Goal: Task Accomplishment & Management: Complete application form

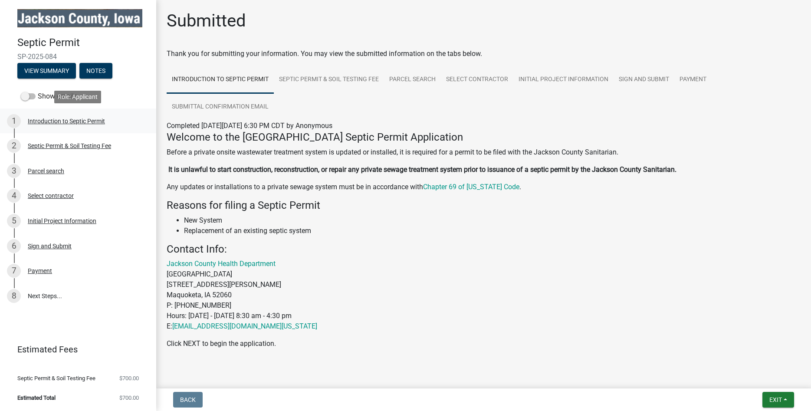
click at [59, 123] on div "Introduction to Septic Permit" at bounding box center [66, 121] width 77 height 6
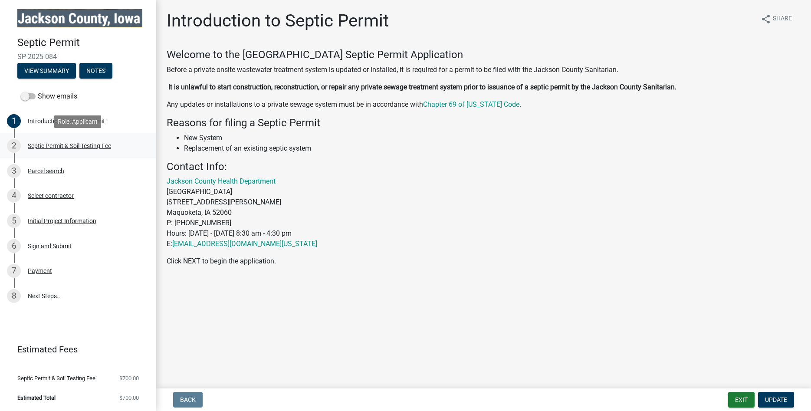
click at [61, 145] on div "Septic Permit & Soil Testing Fee" at bounding box center [69, 146] width 83 height 6
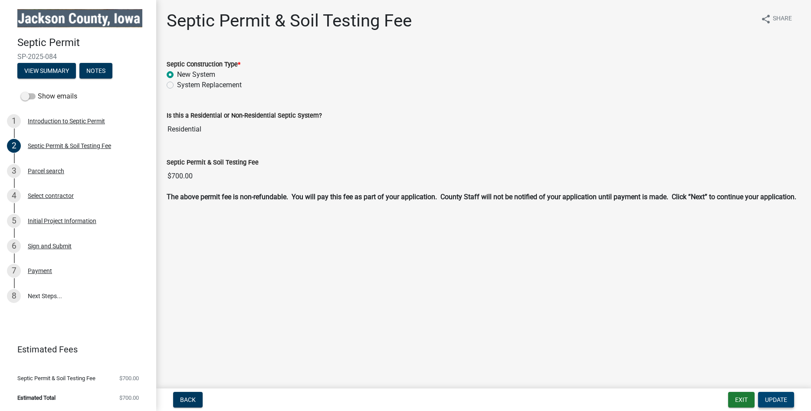
click at [778, 403] on span "Update" at bounding box center [776, 399] width 22 height 7
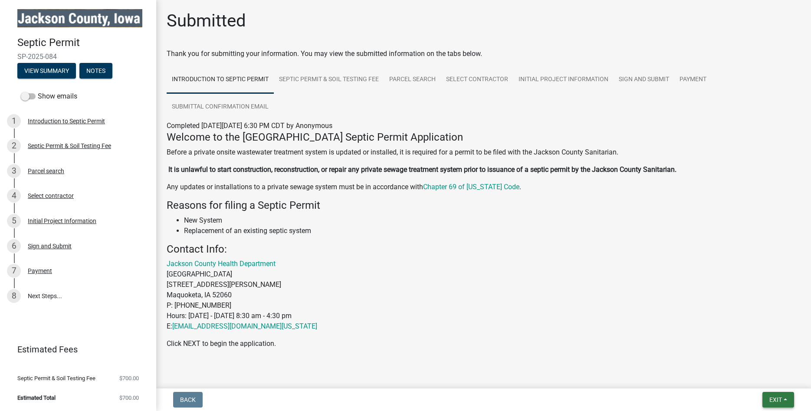
click at [777, 403] on span "Exit" at bounding box center [775, 399] width 13 height 7
click at [776, 403] on span "Exit" at bounding box center [775, 399] width 13 height 7
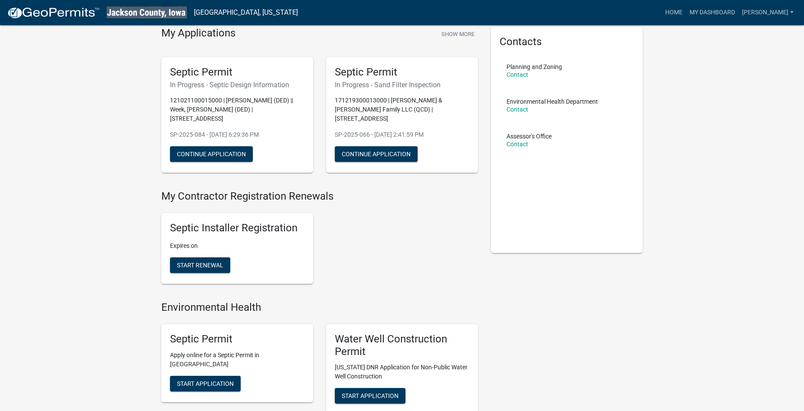
scroll to position [87, 0]
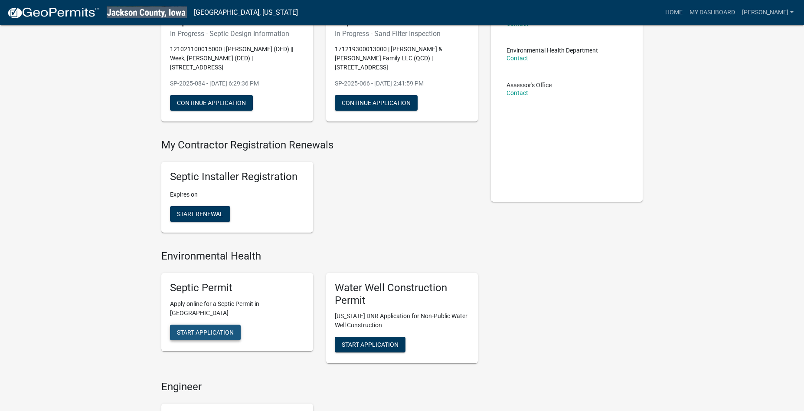
click at [210, 328] on span "Start Application" at bounding box center [205, 331] width 57 height 7
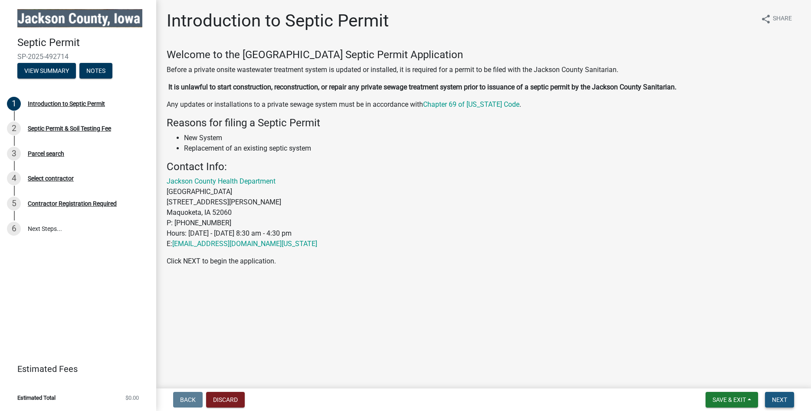
click at [777, 402] on span "Next" at bounding box center [779, 399] width 15 height 7
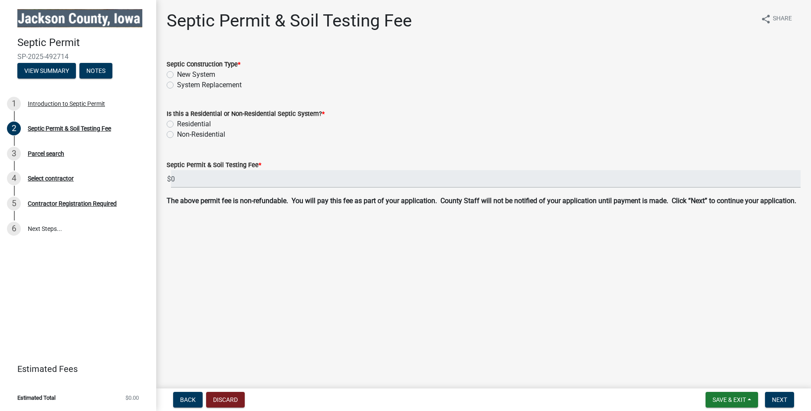
click at [177, 74] on label "New System" at bounding box center [196, 74] width 38 height 10
click at [177, 74] on input "New System" at bounding box center [180, 72] width 6 height 6
radio input "true"
click at [177, 123] on label "Residential" at bounding box center [194, 124] width 34 height 10
click at [177, 123] on input "Residential" at bounding box center [180, 122] width 6 height 6
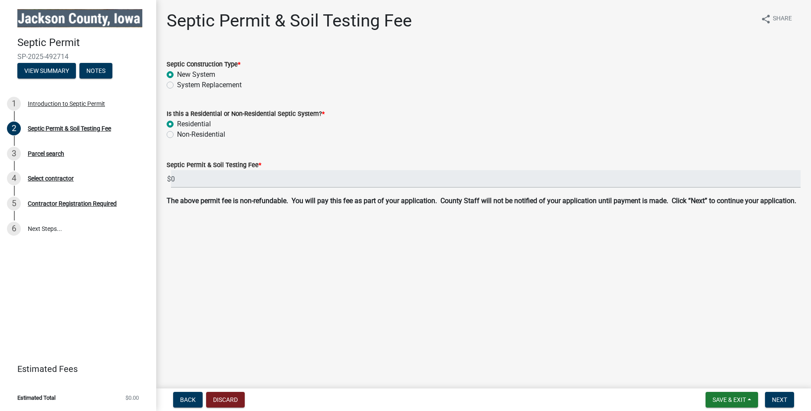
radio input "true"
click at [777, 400] on span "Next" at bounding box center [779, 399] width 15 height 7
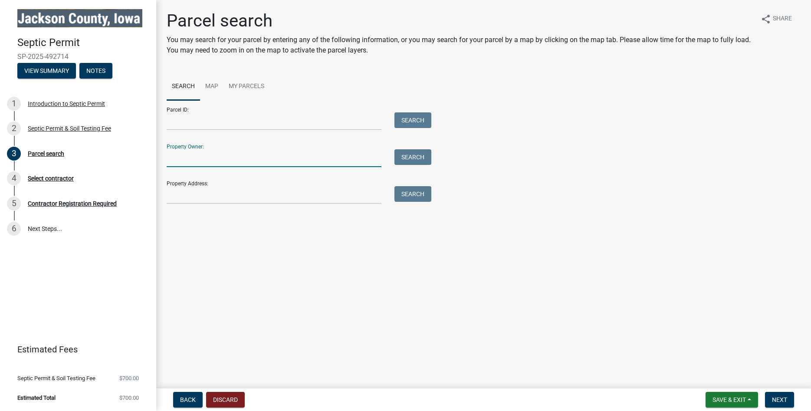
click at [169, 155] on input "Property Owner:" at bounding box center [274, 158] width 215 height 18
type input "[PERSON_NAME]"
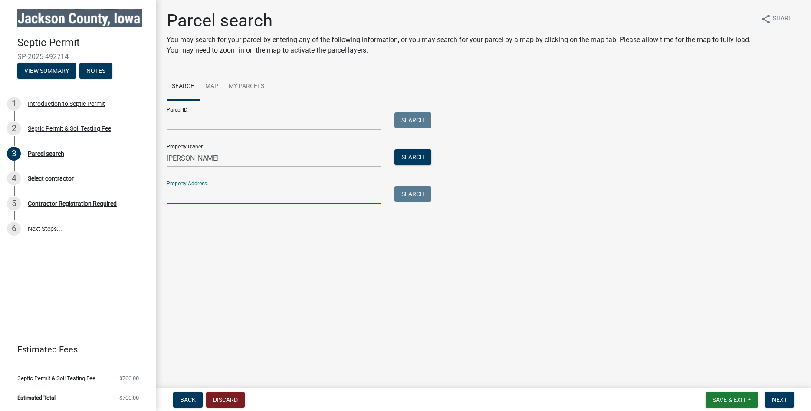
click at [175, 198] on input "Property Address:" at bounding box center [274, 195] width 215 height 18
type input "[STREET_ADDRESS]"
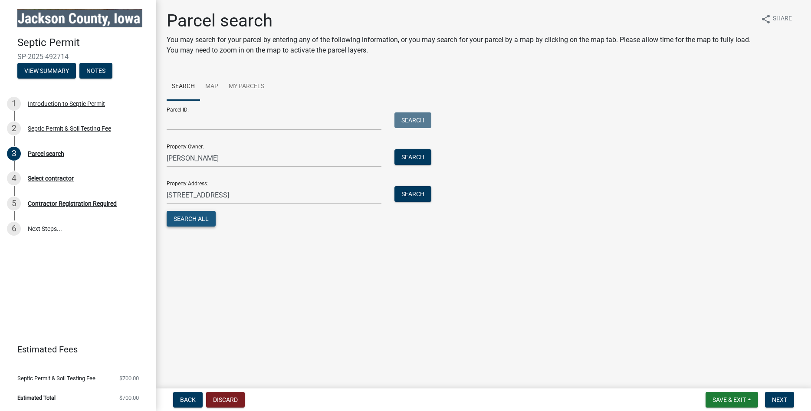
click at [190, 218] on button "Search All" at bounding box center [191, 219] width 49 height 16
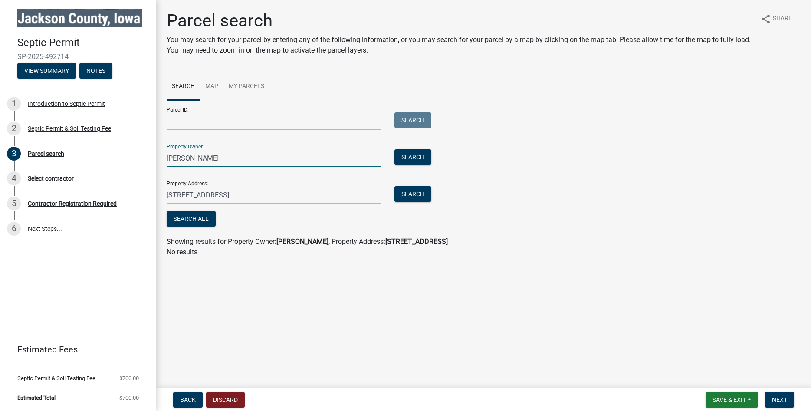
click at [183, 157] on input "[PERSON_NAME]" at bounding box center [274, 158] width 215 height 18
click at [189, 220] on button "Search All" at bounding box center [191, 219] width 49 height 16
click at [218, 158] on input "[PERSON_NAME]" at bounding box center [274, 158] width 215 height 18
type input "M"
type input "caves road trust"
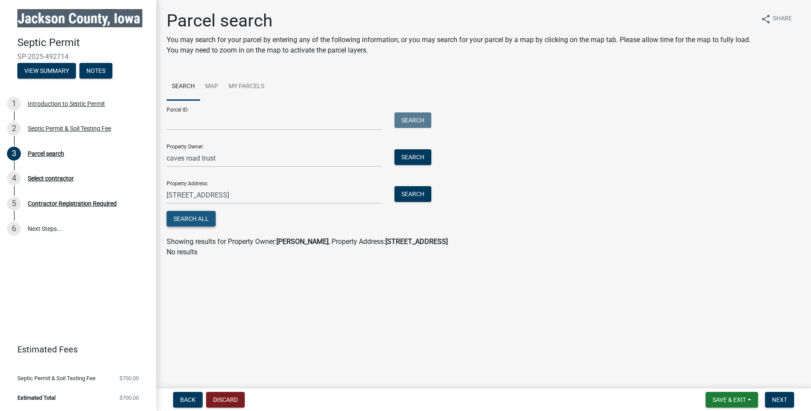
click at [193, 216] on button "Search All" at bounding box center [191, 219] width 49 height 16
click at [168, 119] on input "Parcel ID:" at bounding box center [274, 121] width 215 height 18
type input "431708200014000"
click at [193, 219] on button "Search All" at bounding box center [191, 219] width 49 height 16
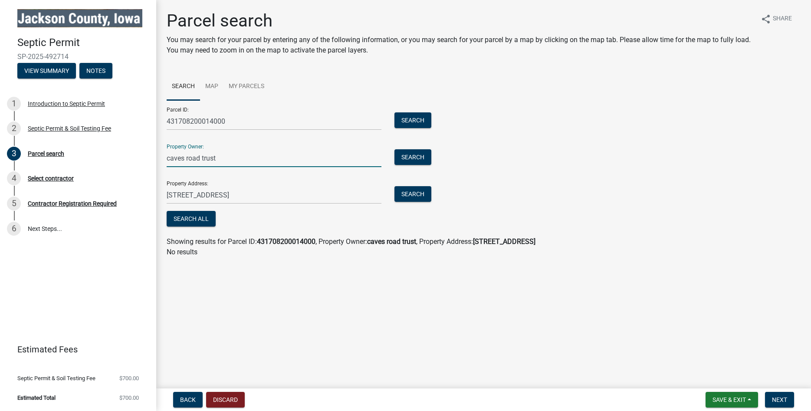
click at [221, 157] on input "caves road trust" at bounding box center [274, 158] width 215 height 18
type input "c"
click at [195, 157] on input "Caves Rd Trust" at bounding box center [274, 158] width 215 height 18
type input "Caves Road Trust"
click at [187, 220] on button "Search All" at bounding box center [191, 219] width 49 height 16
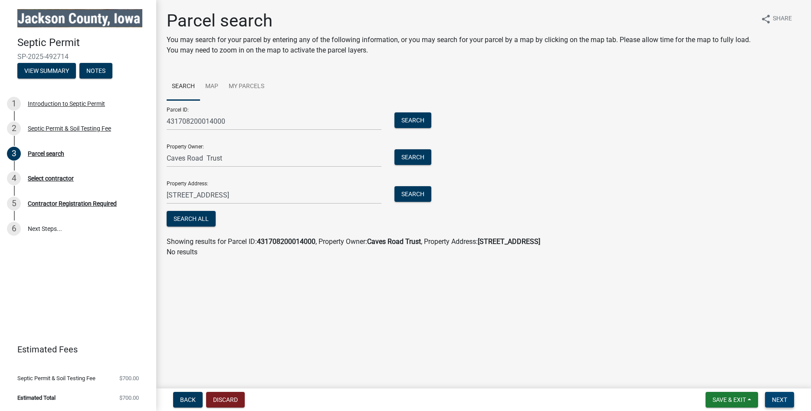
click at [781, 401] on span "Next" at bounding box center [779, 399] width 15 height 7
click at [780, 400] on span "Next" at bounding box center [779, 399] width 15 height 7
click at [185, 218] on button "Search All" at bounding box center [191, 219] width 49 height 16
click at [780, 398] on span "Next" at bounding box center [779, 399] width 15 height 7
click at [209, 85] on link "Map" at bounding box center [211, 87] width 23 height 28
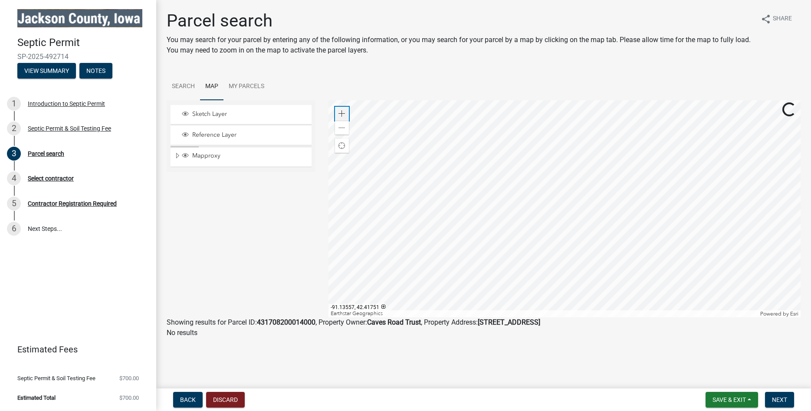
click at [341, 113] on span at bounding box center [341, 113] width 7 height 7
click at [603, 131] on div at bounding box center [564, 208] width 472 height 217
click at [215, 84] on link "Map" at bounding box center [211, 87] width 23 height 28
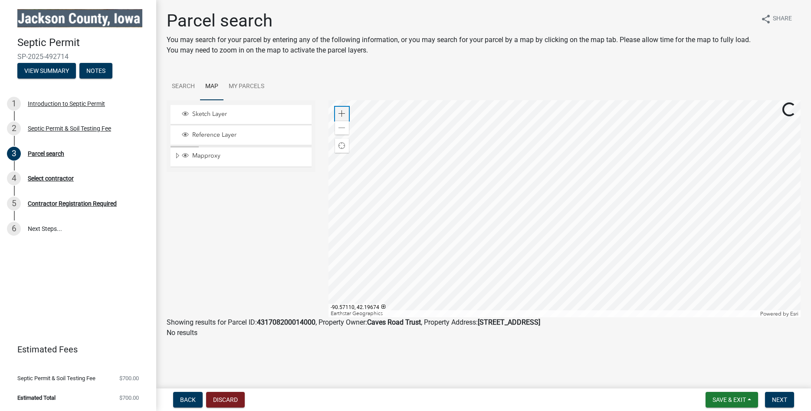
click at [342, 115] on span at bounding box center [341, 113] width 7 height 7
click at [559, 254] on div at bounding box center [564, 208] width 472 height 217
click at [557, 227] on div at bounding box center [564, 208] width 472 height 217
click at [558, 189] on div at bounding box center [564, 208] width 472 height 217
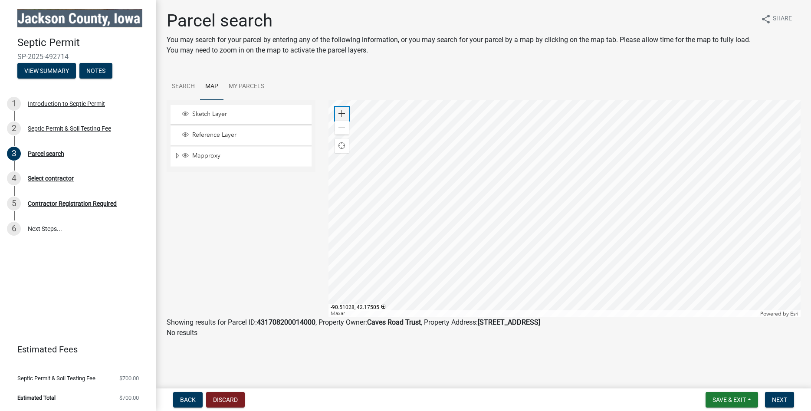
click at [341, 113] on span at bounding box center [341, 113] width 7 height 7
click at [629, 295] on div at bounding box center [564, 208] width 472 height 217
click at [567, 100] on div at bounding box center [564, 208] width 472 height 217
click at [494, 220] on div at bounding box center [564, 208] width 472 height 217
click at [800, 151] on div at bounding box center [564, 208] width 472 height 217
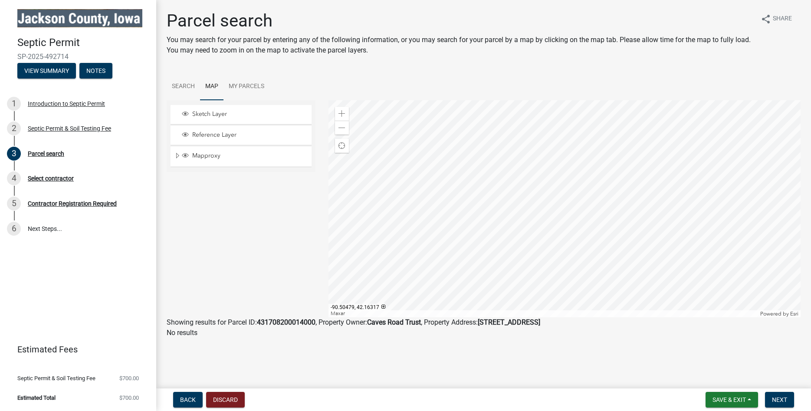
click at [797, 213] on div at bounding box center [564, 208] width 472 height 217
click at [744, 123] on div at bounding box center [564, 208] width 472 height 217
click at [725, 100] on div at bounding box center [564, 208] width 472 height 217
click at [508, 219] on div "Sketch Layer Reference Layer Mapproxy Corporate Limits Political Townships Surv…" at bounding box center [483, 208] width 647 height 217
drag, startPoint x: 304, startPoint y: 255, endPoint x: 797, endPoint y: 162, distance: 501.9
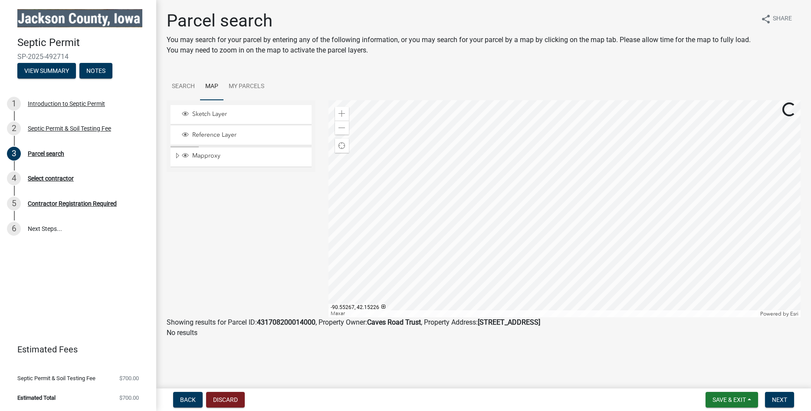
click at [797, 162] on div at bounding box center [564, 208] width 472 height 217
click at [341, 130] on span at bounding box center [341, 128] width 7 height 7
click at [677, 214] on div at bounding box center [564, 208] width 472 height 217
click at [503, 100] on div at bounding box center [564, 208] width 472 height 217
click at [505, 100] on div at bounding box center [564, 208] width 472 height 217
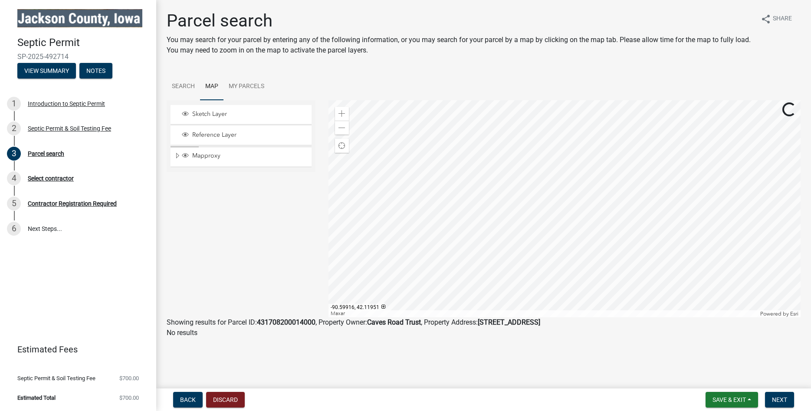
click at [606, 100] on div at bounding box center [564, 208] width 472 height 217
click at [729, 214] on div at bounding box center [564, 208] width 472 height 217
click at [615, 150] on div at bounding box center [564, 208] width 472 height 217
click at [574, 152] on div at bounding box center [564, 208] width 472 height 217
click at [635, 158] on div at bounding box center [564, 208] width 472 height 217
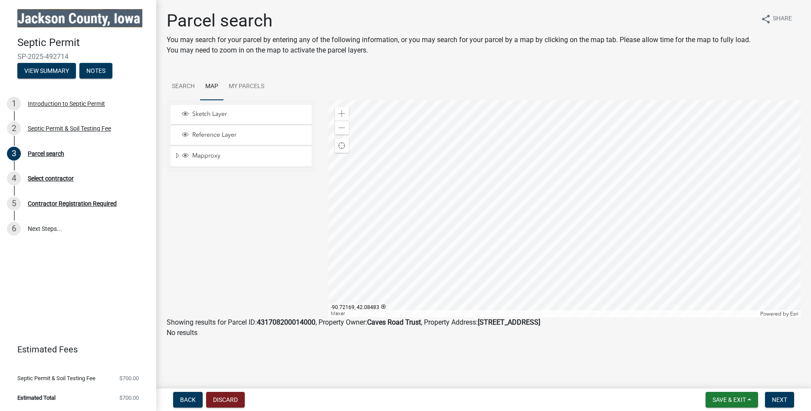
click at [679, 225] on div at bounding box center [564, 208] width 472 height 217
click at [505, 276] on div at bounding box center [564, 208] width 472 height 217
click at [600, 249] on div at bounding box center [564, 208] width 472 height 217
click at [548, 192] on div at bounding box center [564, 208] width 472 height 217
click at [341, 113] on span at bounding box center [341, 113] width 7 height 7
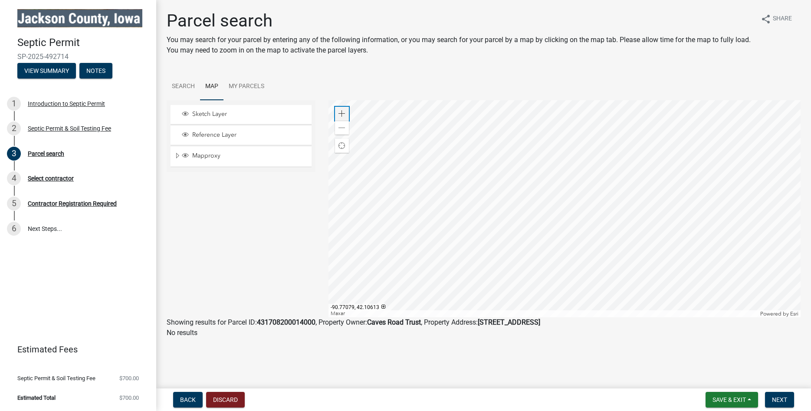
click at [341, 113] on span at bounding box center [341, 113] width 7 height 7
click at [502, 209] on div at bounding box center [564, 208] width 472 height 217
click at [534, 190] on div at bounding box center [564, 208] width 472 height 217
click at [341, 113] on span at bounding box center [341, 113] width 7 height 7
click at [531, 255] on div at bounding box center [564, 208] width 472 height 217
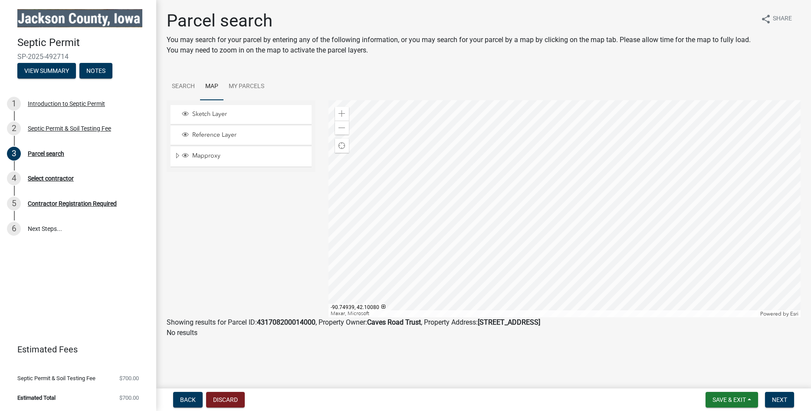
click at [594, 238] on div at bounding box center [564, 208] width 472 height 217
click at [338, 114] on span at bounding box center [341, 113] width 7 height 7
click at [781, 398] on span "Next" at bounding box center [779, 399] width 15 height 7
click at [780, 400] on span "Next" at bounding box center [779, 399] width 15 height 7
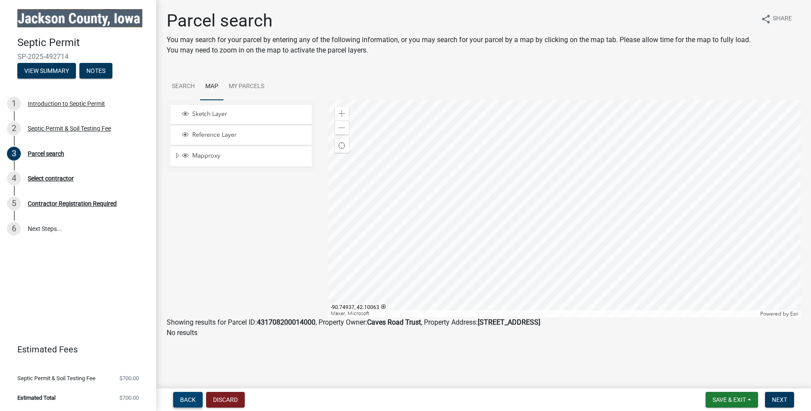
click at [185, 403] on button "Back" at bounding box center [188, 400] width 30 height 16
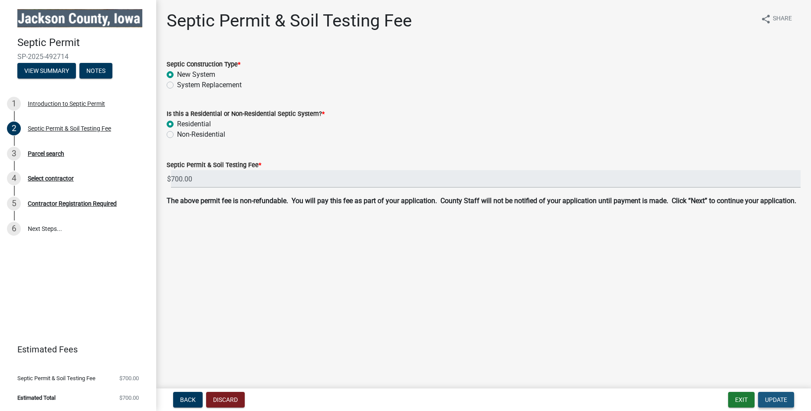
click at [776, 399] on span "Update" at bounding box center [776, 399] width 22 height 7
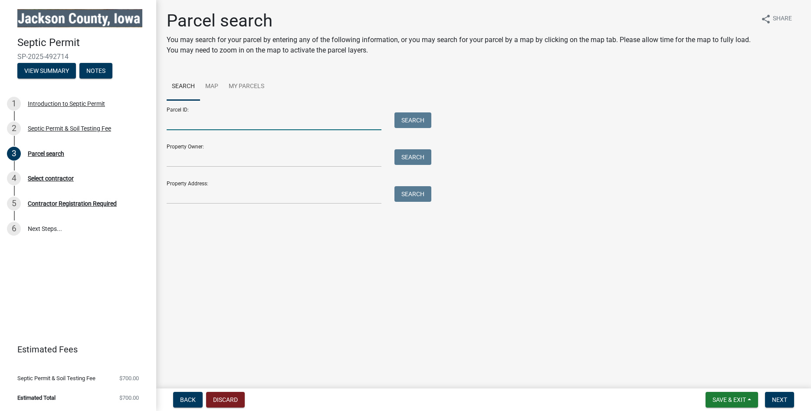
click at [167, 121] on input "Parcel ID:" at bounding box center [274, 121] width 215 height 18
type input "431708200014000"
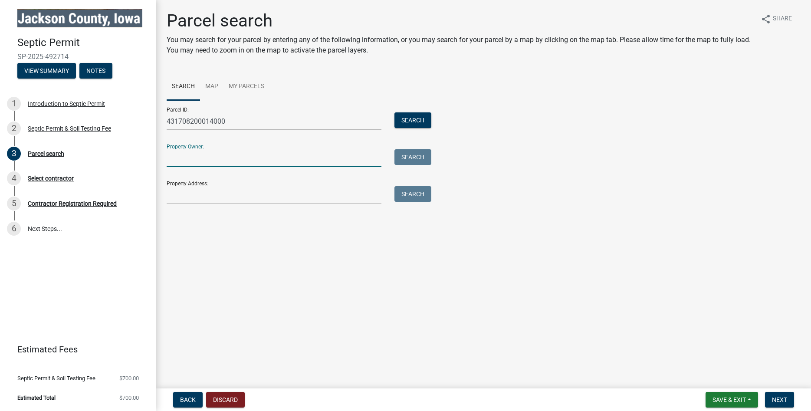
click at [171, 158] on input "Property Owner:" at bounding box center [274, 158] width 215 height 18
type input "Caves Road Trust"
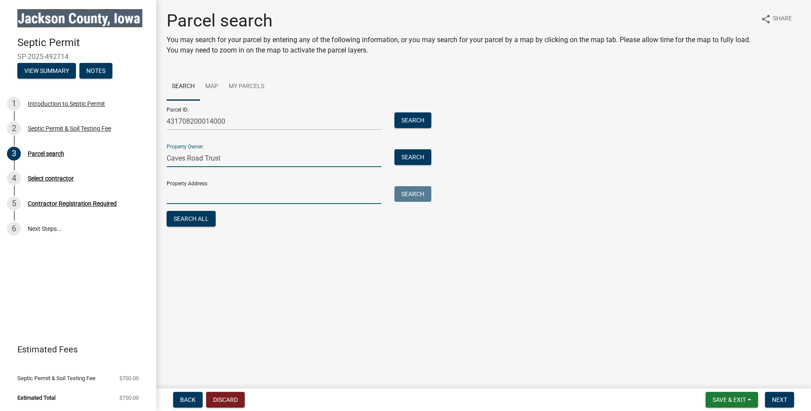
click at [168, 194] on input "Property Address:" at bounding box center [274, 195] width 215 height 18
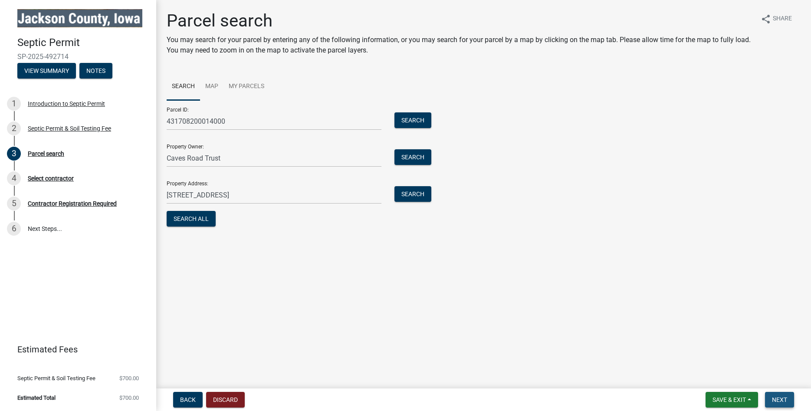
click at [783, 399] on span "Next" at bounding box center [779, 399] width 15 height 7
click at [782, 398] on span "Next" at bounding box center [779, 399] width 15 height 7
click at [14, 180] on div "4" at bounding box center [14, 178] width 14 height 14
click at [47, 177] on div "Select contractor" at bounding box center [51, 178] width 46 height 6
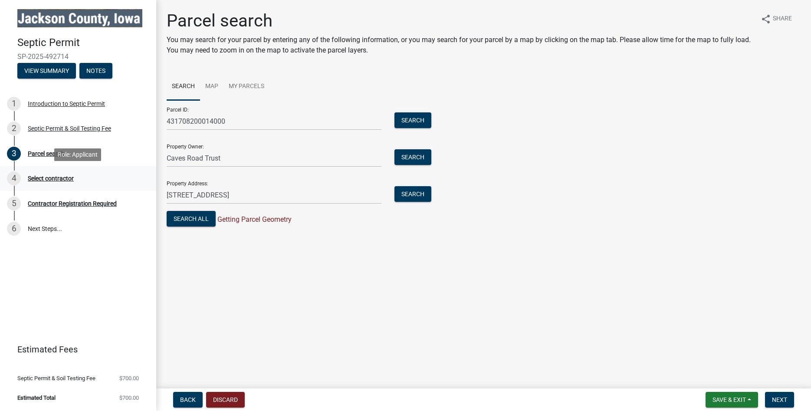
click at [47, 177] on div "Select contractor" at bounding box center [51, 178] width 46 height 6
click at [784, 401] on span "Next" at bounding box center [779, 399] width 15 height 7
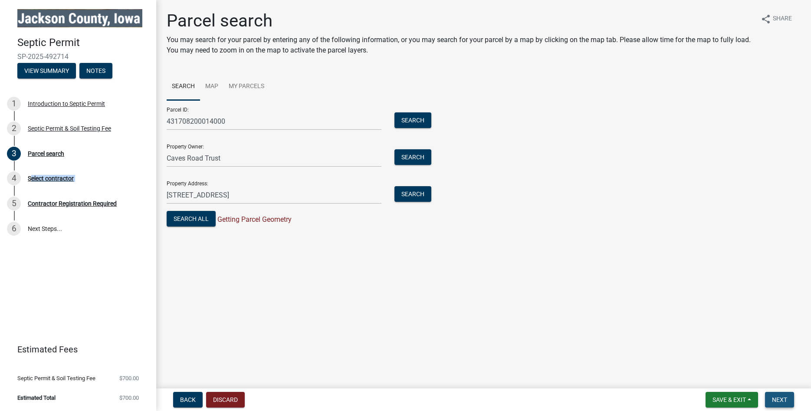
click at [784, 401] on span "Next" at bounding box center [779, 399] width 15 height 7
click at [189, 220] on button "Search All" at bounding box center [191, 219] width 49 height 16
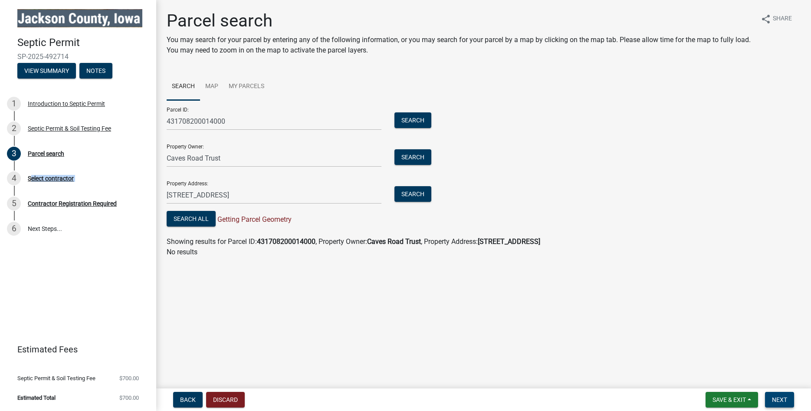
click at [780, 400] on span "Next" at bounding box center [779, 399] width 15 height 7
click at [39, 280] on div "Septic Permit SP-2025-492714 View Summary Notes 1 Introduction to Septic Permit…" at bounding box center [78, 205] width 156 height 411
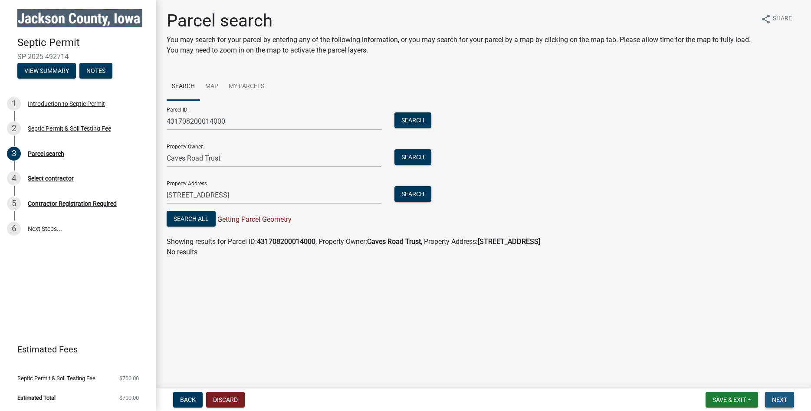
click at [784, 400] on span "Next" at bounding box center [779, 399] width 15 height 7
click at [780, 397] on span "Next" at bounding box center [779, 399] width 15 height 7
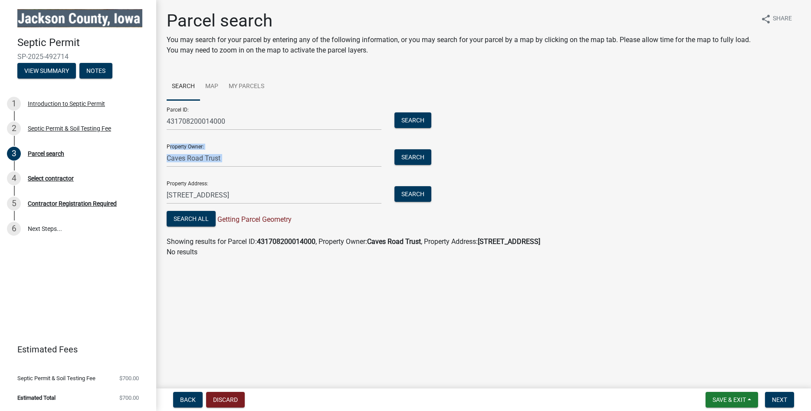
drag, startPoint x: 783, startPoint y: 128, endPoint x: 786, endPoint y: 154, distance: 27.1
click at [786, 154] on div "Parcel ID: 431708200014000 Search Property Owner: Caves Road Trust Search Prope…" at bounding box center [484, 164] width 634 height 128
click at [687, 157] on div "Parcel ID: 431708200014000 Search Property Owner: Caves Road Trust Search Prope…" at bounding box center [484, 164] width 634 height 128
click at [752, 201] on div "Parcel ID: 431708200014000 Search Property Owner: Caves Road Trust Search Prope…" at bounding box center [484, 164] width 634 height 128
click at [291, 193] on input "[STREET_ADDRESS]" at bounding box center [274, 195] width 215 height 18
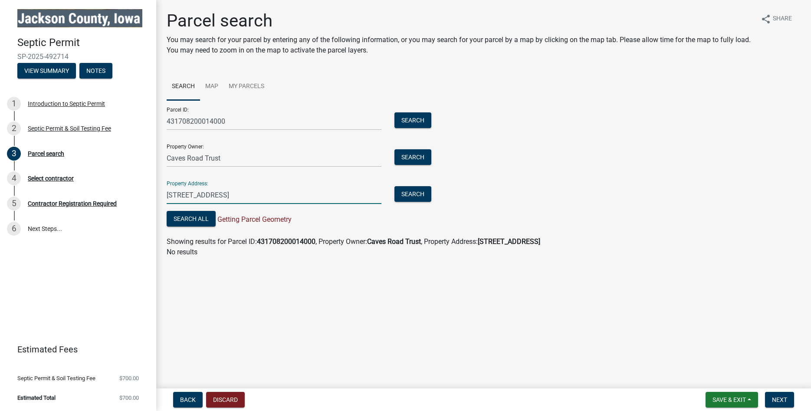
type input "[STREET_ADDRESS]"
click at [702, 195] on div "Parcel ID: 431708200014000 Search Property Owner: Caves Road Trust Search Prope…" at bounding box center [484, 164] width 634 height 128
click at [186, 218] on button "Search All" at bounding box center [191, 219] width 49 height 16
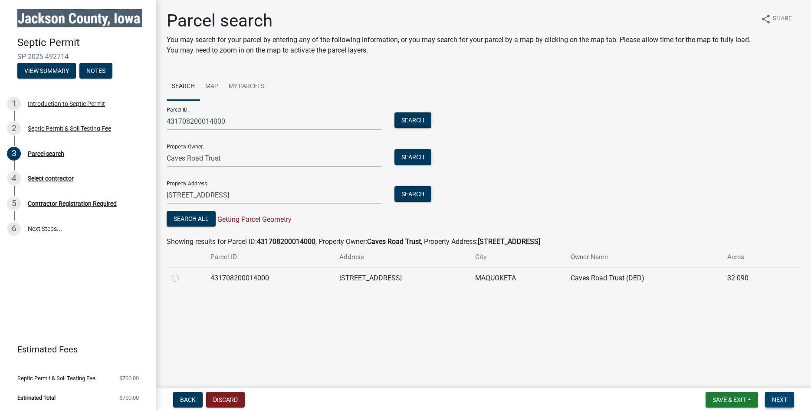
click at [778, 401] on span "Next" at bounding box center [779, 399] width 15 height 7
click at [782, 400] on span "Next" at bounding box center [779, 399] width 15 height 7
click at [50, 178] on div "Select contractor" at bounding box center [51, 178] width 46 height 6
click at [780, 400] on span "Next" at bounding box center [779, 399] width 15 height 7
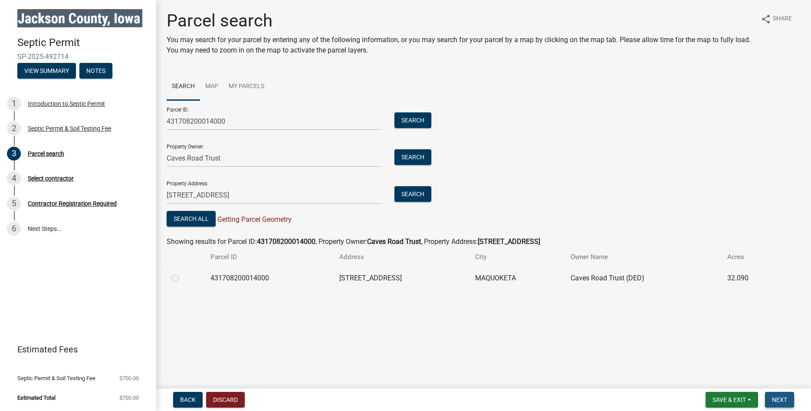
click at [780, 400] on span "Next" at bounding box center [779, 399] width 15 height 7
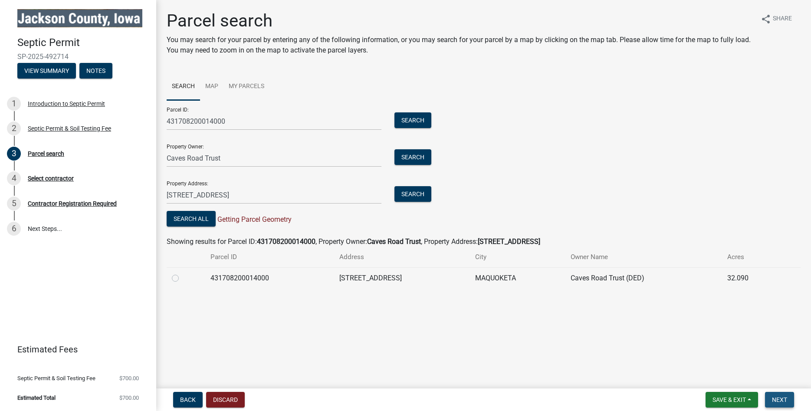
click at [780, 400] on span "Next" at bounding box center [779, 399] width 15 height 7
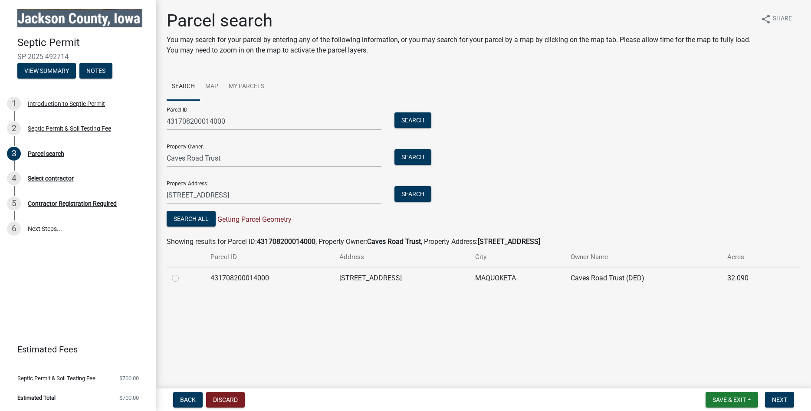
click at [182, 273] on label at bounding box center [182, 273] width 0 height 0
click at [182, 279] on input "radio" at bounding box center [185, 276] width 6 height 6
radio input "true"
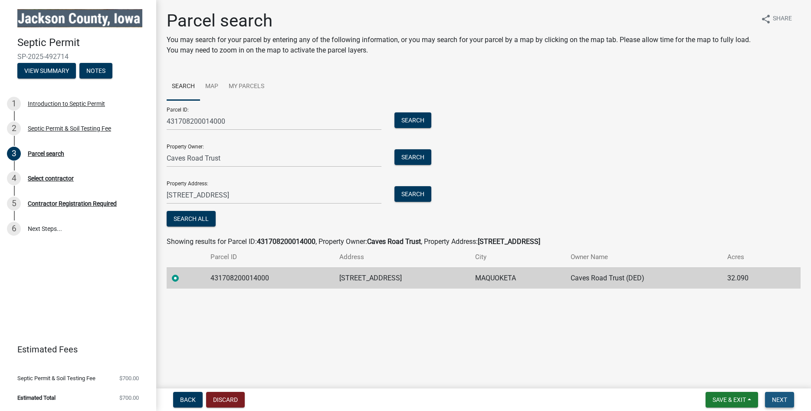
click at [782, 400] on span "Next" at bounding box center [779, 399] width 15 height 7
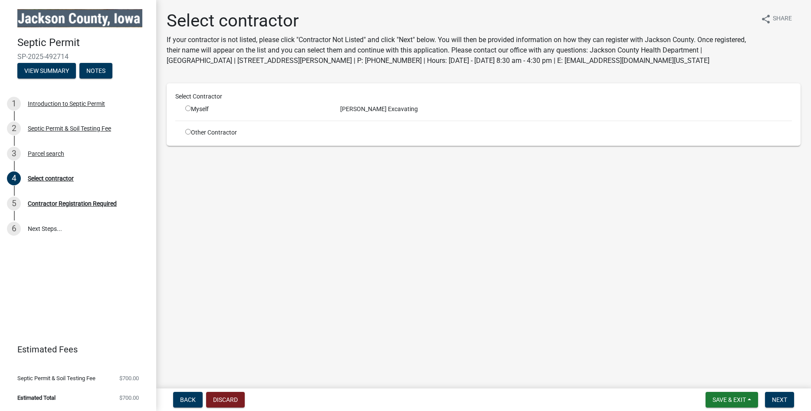
click at [188, 108] on input "radio" at bounding box center [188, 108] width 6 height 6
radio input "true"
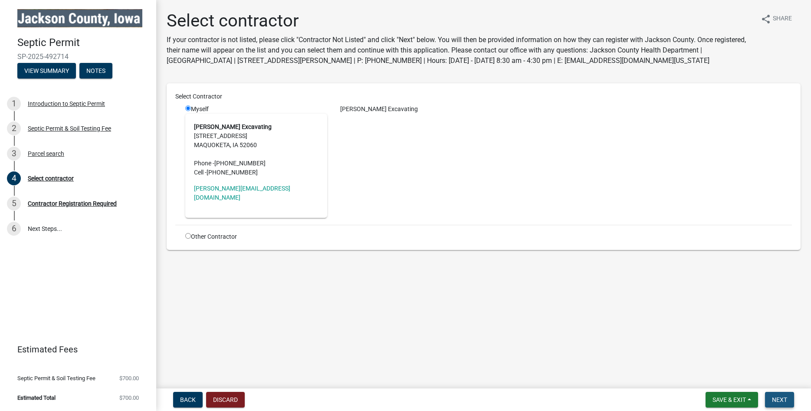
click at [782, 400] on span "Next" at bounding box center [779, 399] width 15 height 7
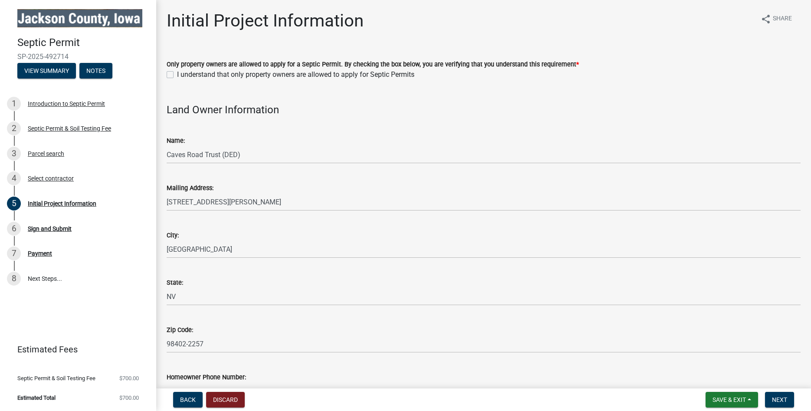
click at [177, 74] on label "I understand that only property owners are allowed to apply for Septic Permits" at bounding box center [295, 74] width 237 height 10
click at [177, 74] on input "I understand that only property owners are allowed to apply for Septic Permits" at bounding box center [180, 72] width 6 height 6
checkbox input "true"
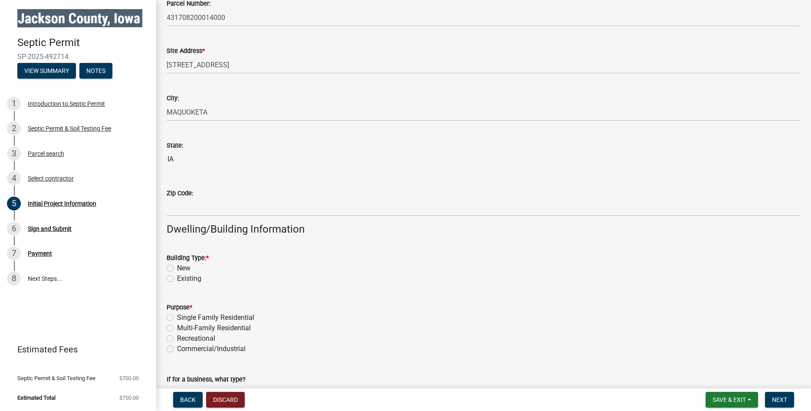
scroll to position [477, 0]
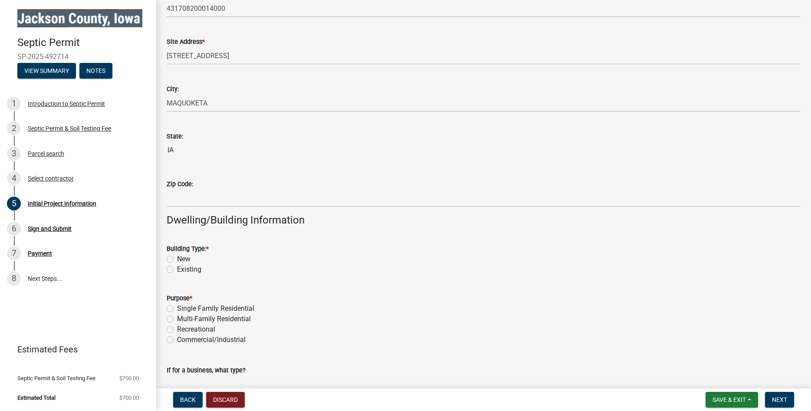
click at [177, 258] on label "New" at bounding box center [183, 259] width 13 height 10
click at [177, 258] on input "New" at bounding box center [180, 257] width 6 height 6
radio input "true"
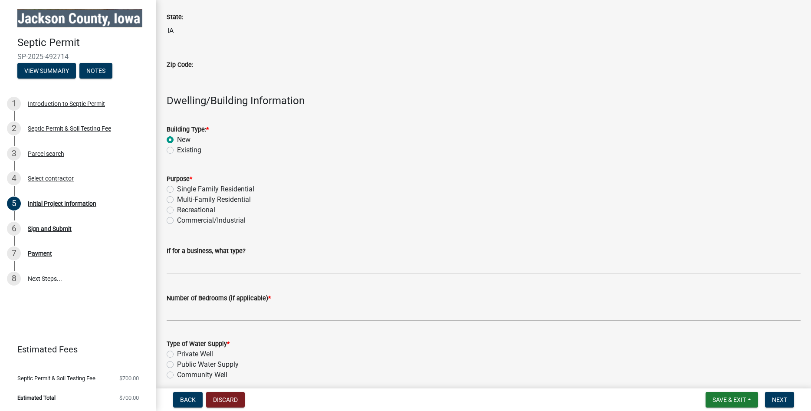
scroll to position [607, 0]
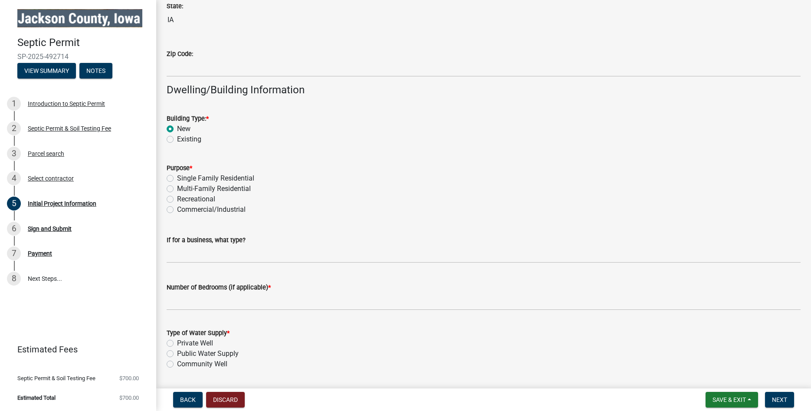
click at [177, 197] on label "Recreational" at bounding box center [196, 199] width 38 height 10
click at [177, 197] on input "Recreational" at bounding box center [180, 197] width 6 height 6
radio input "true"
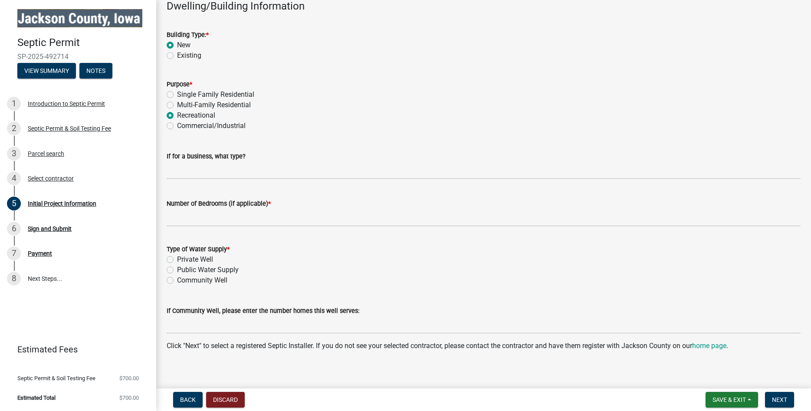
scroll to position [698, 0]
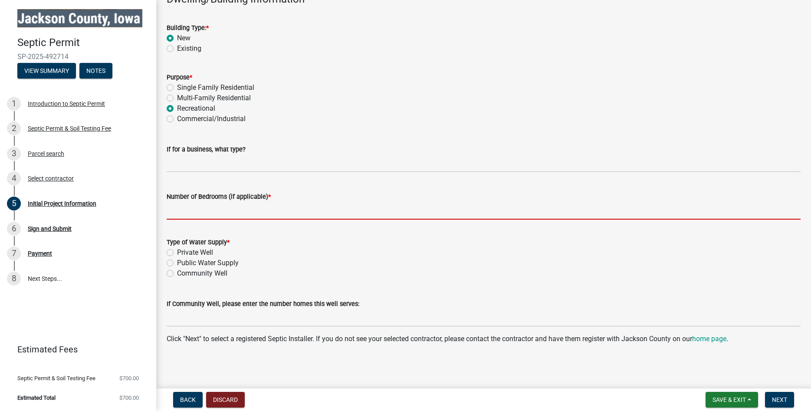
click at [173, 210] on input "Number of Bedrooms (if applicable) *" at bounding box center [484, 211] width 634 height 18
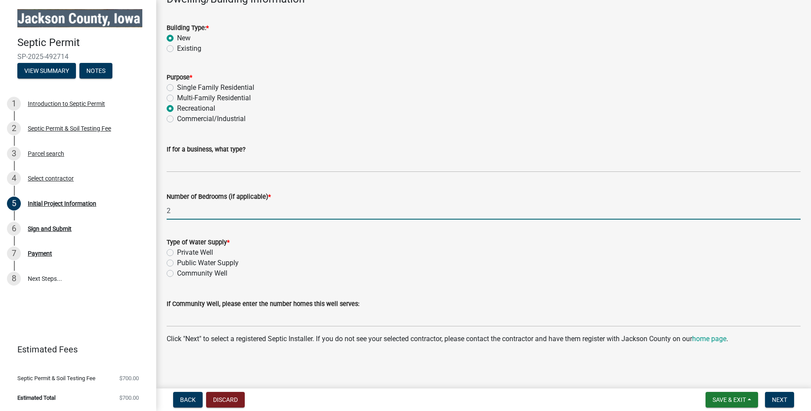
type input "2"
click at [177, 252] on label "Private Well" at bounding box center [195, 252] width 36 height 10
click at [177, 252] on input "Private Well" at bounding box center [180, 250] width 6 height 6
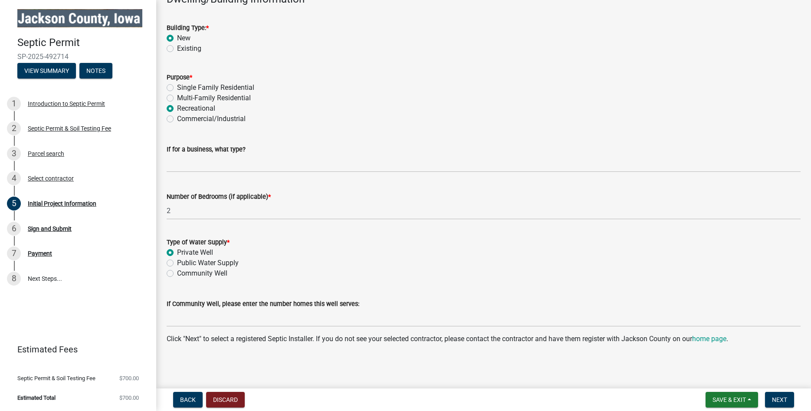
radio input "true"
click at [782, 401] on span "Next" at bounding box center [779, 399] width 15 height 7
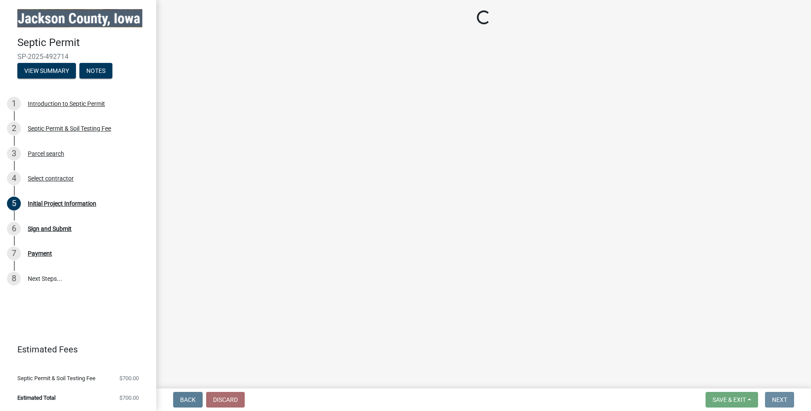
scroll to position [0, 0]
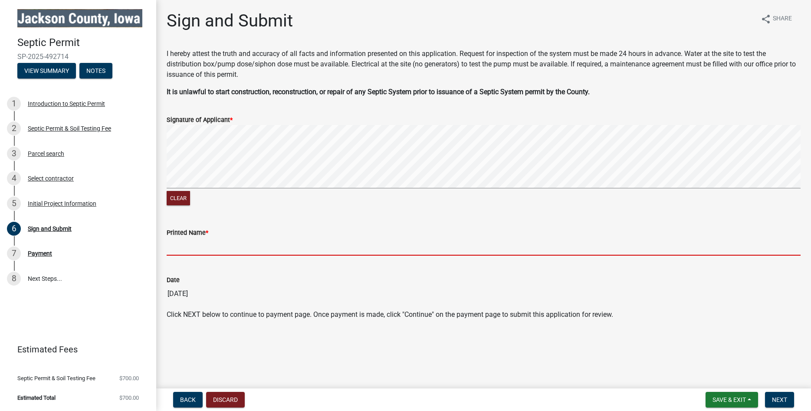
drag, startPoint x: 179, startPoint y: 247, endPoint x: 200, endPoint y: 239, distance: 22.9
click at [188, 243] on input "Printed Name *" at bounding box center [484, 247] width 634 height 18
type input "[PERSON_NAME]"
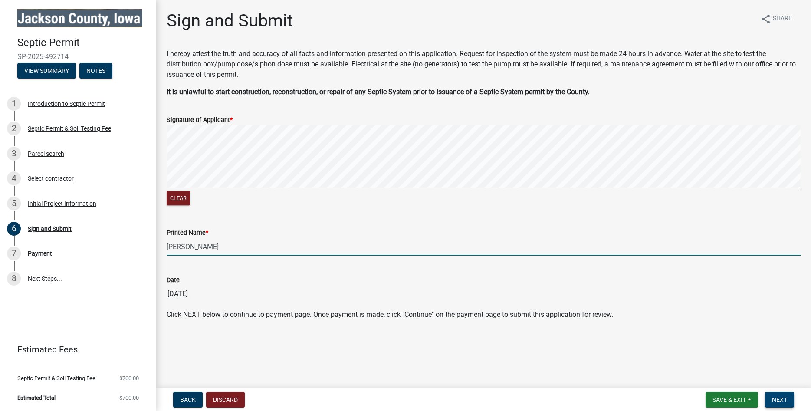
click at [780, 399] on span "Next" at bounding box center [779, 399] width 15 height 7
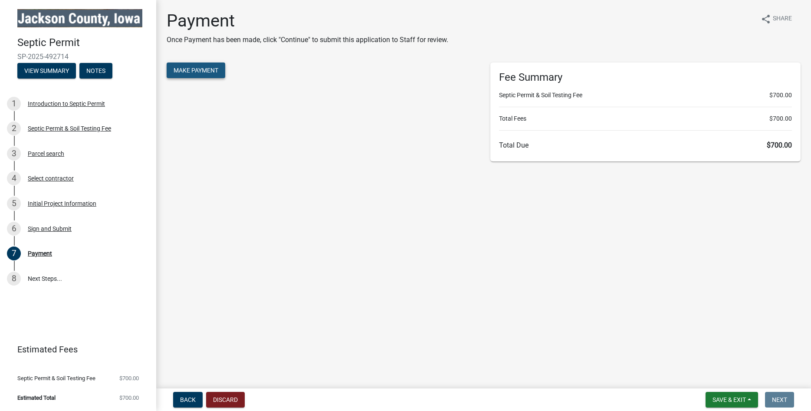
click at [180, 70] on span "Make Payment" at bounding box center [196, 70] width 45 height 7
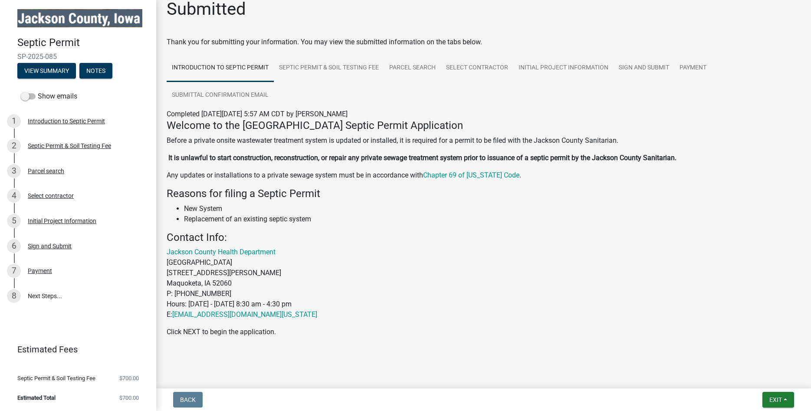
scroll to position [15, 0]
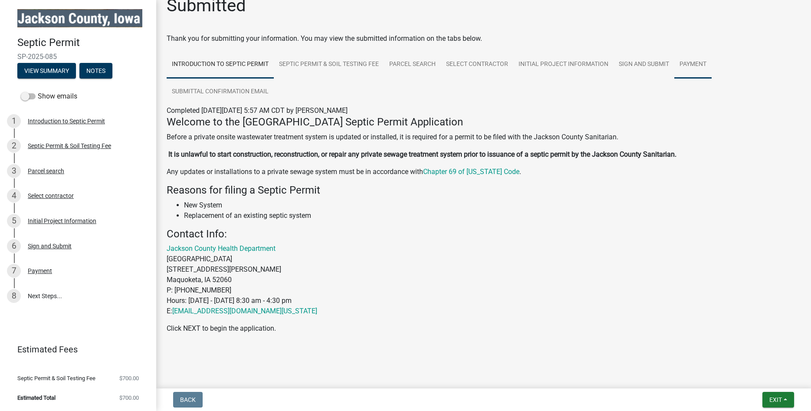
click at [693, 64] on link "Payment" at bounding box center [692, 65] width 37 height 28
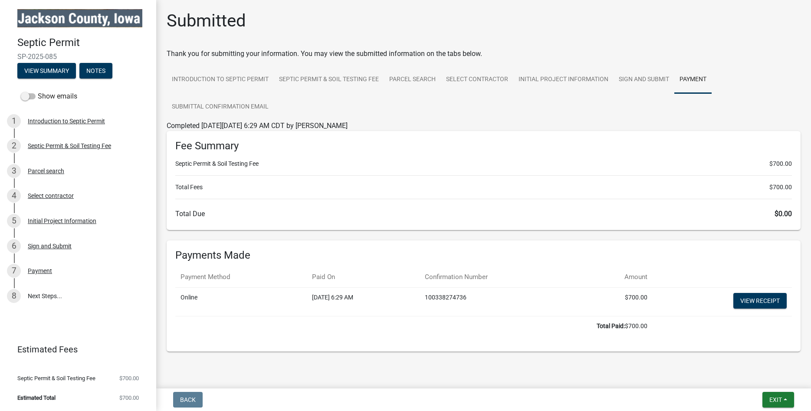
scroll to position [11, 0]
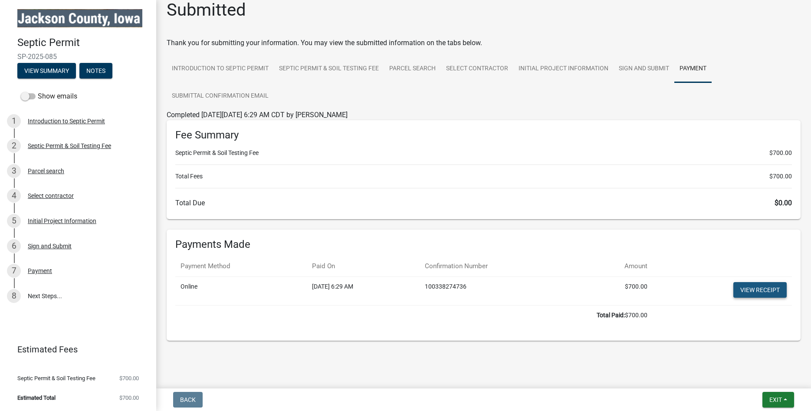
click at [761, 289] on link "View receipt" at bounding box center [759, 290] width 53 height 16
click at [779, 400] on span "Exit" at bounding box center [775, 399] width 13 height 7
click at [751, 375] on button "Save & Exit" at bounding box center [759, 377] width 69 height 21
